Goal: Task Accomplishment & Management: Manage account settings

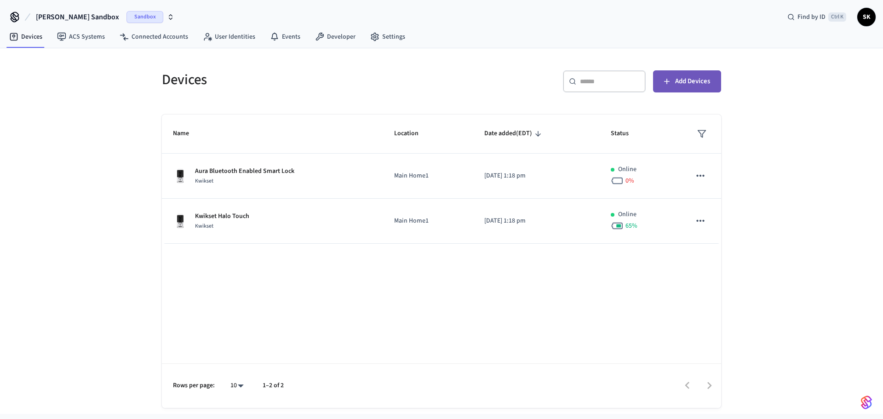
click at [701, 84] on span "Add Devices" at bounding box center [692, 81] width 35 height 12
click at [167, 16] on icon "button" at bounding box center [170, 16] width 7 height 7
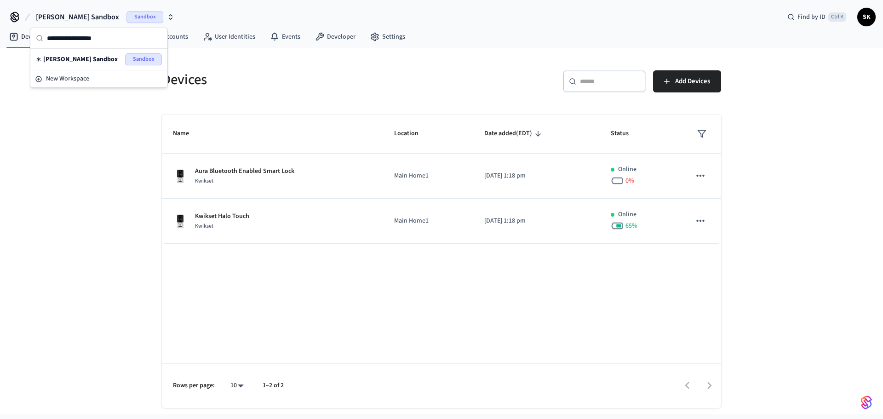
click at [269, 7] on div "Shanmugam's Sandbox Sandbox Find by ID Ctrl K SK" at bounding box center [441, 13] width 883 height 27
click at [97, 31] on link "ACS Systems" at bounding box center [81, 37] width 63 height 17
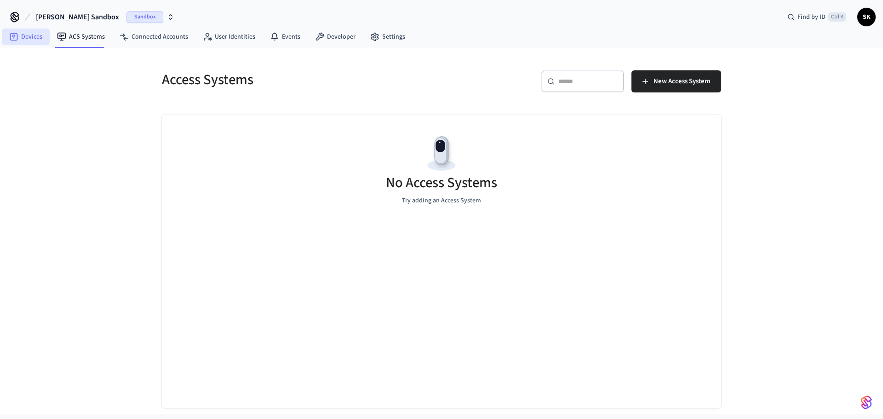
click at [28, 33] on link "Devices" at bounding box center [26, 37] width 48 height 17
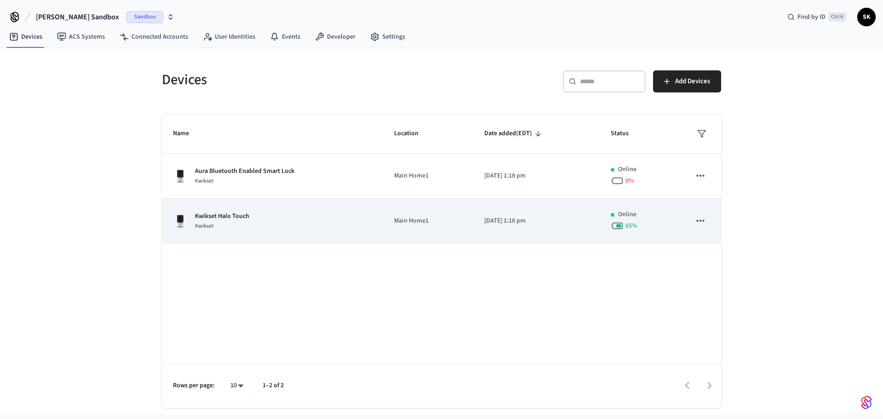
click at [672, 216] on td "Online 65 %" at bounding box center [640, 221] width 80 height 45
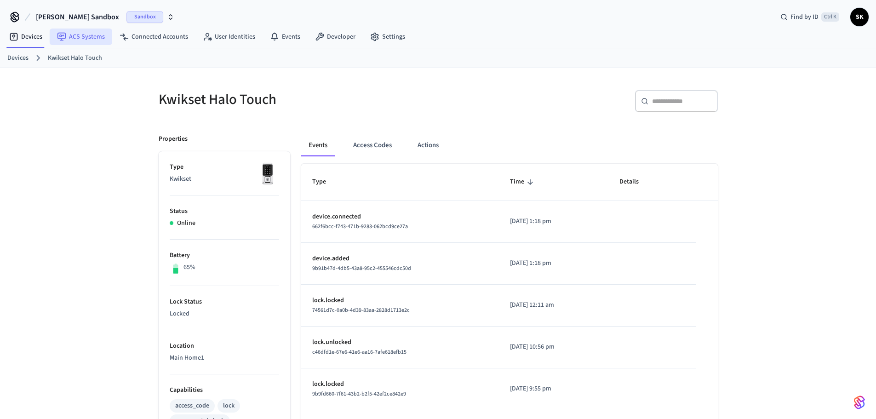
click at [79, 30] on link "ACS Systems" at bounding box center [81, 37] width 63 height 17
